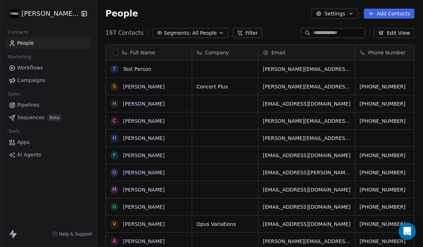
scroll to position [245, 326]
click at [334, 27] on div "People Settings Add Contacts" at bounding box center [260, 13] width 326 height 27
click at [326, 36] on input at bounding box center [338, 32] width 50 height 7
type input "***"
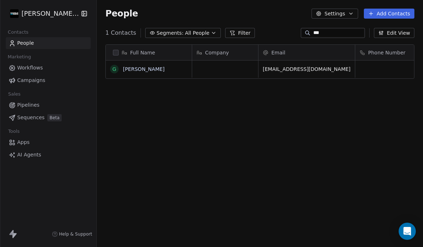
click at [144, 66] on link "[PERSON_NAME]" at bounding box center [144, 69] width 42 height 6
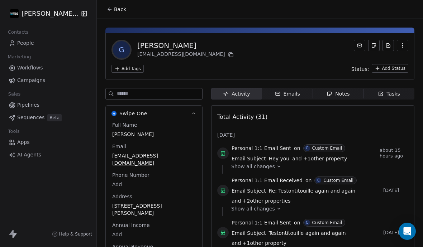
click at [295, 90] on span "Emails Emails" at bounding box center [287, 93] width 51 height 11
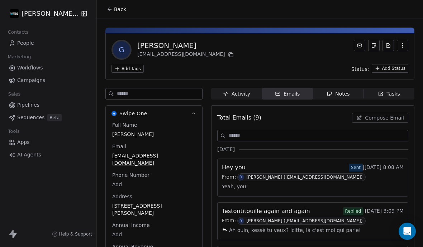
click at [385, 119] on span "Compose Email" at bounding box center [384, 117] width 39 height 7
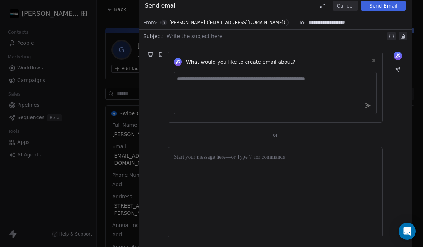
click at [233, 38] on div at bounding box center [276, 36] width 219 height 9
click at [214, 167] on div at bounding box center [275, 192] width 203 height 78
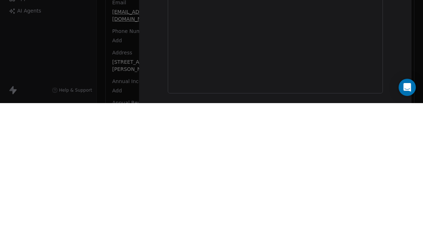
scroll to position [31, 0]
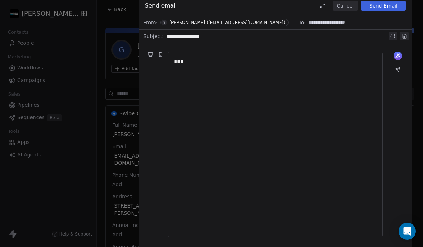
click at [383, 5] on button "Send Email" at bounding box center [383, 6] width 45 height 10
